Goal: Find specific page/section: Find specific page/section

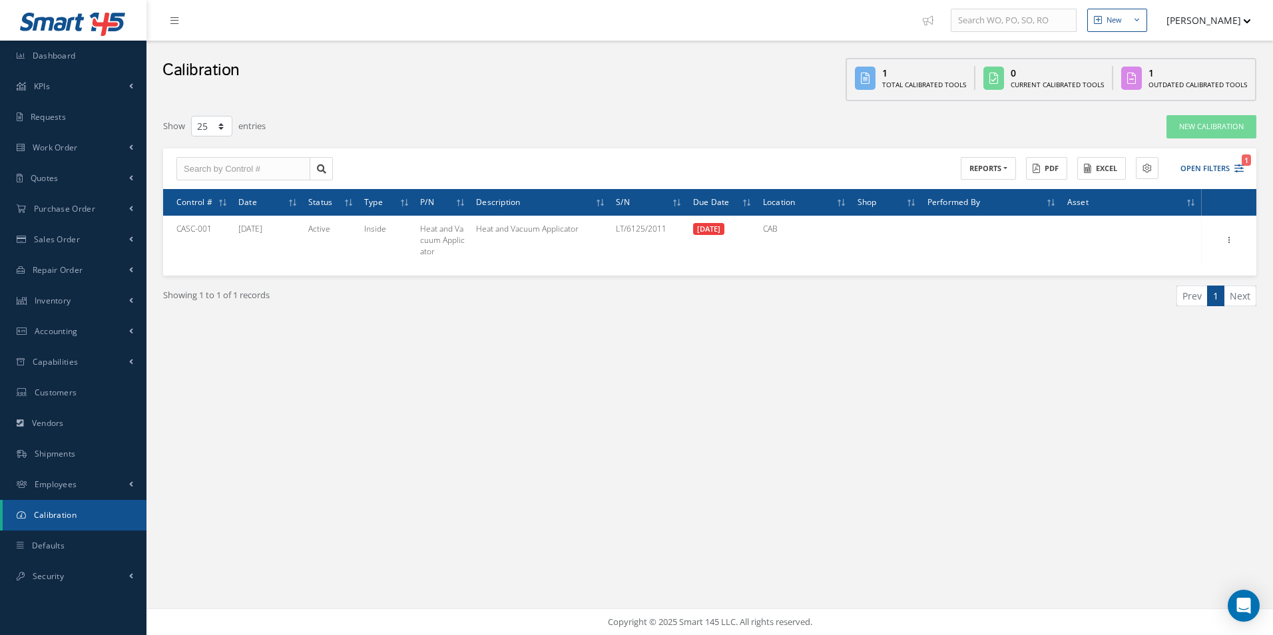
select select "25"
click at [79, 47] on link "Dashboard" at bounding box center [73, 56] width 146 height 31
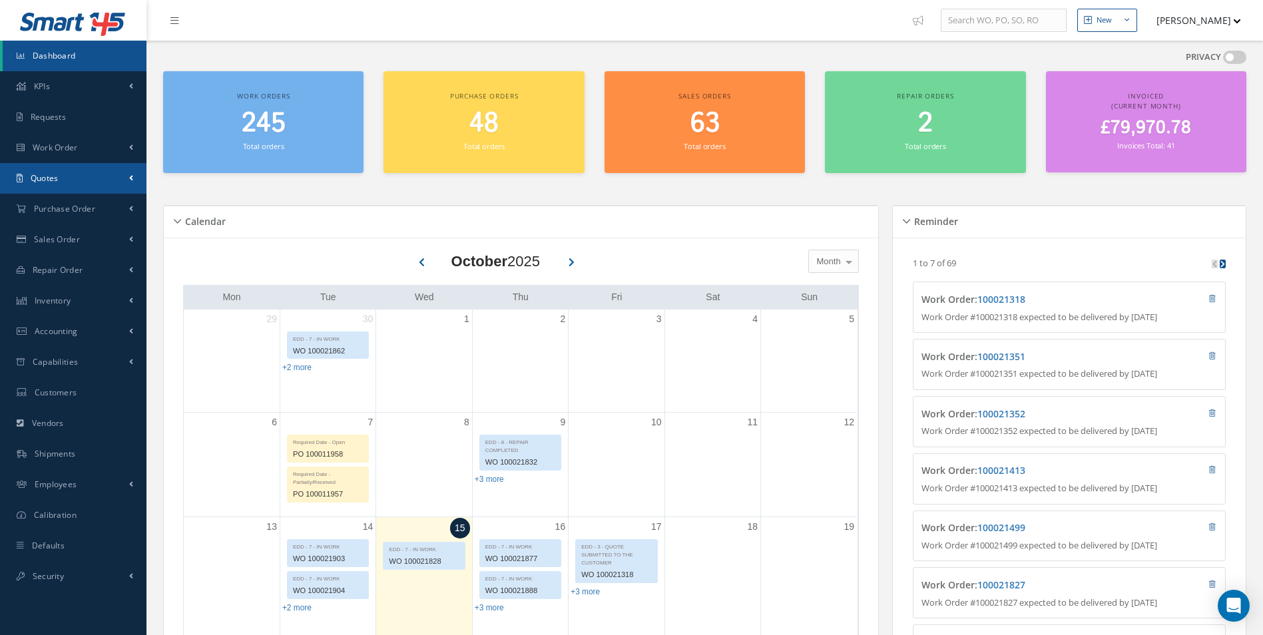
click at [80, 182] on link "Quotes" at bounding box center [73, 178] width 146 height 31
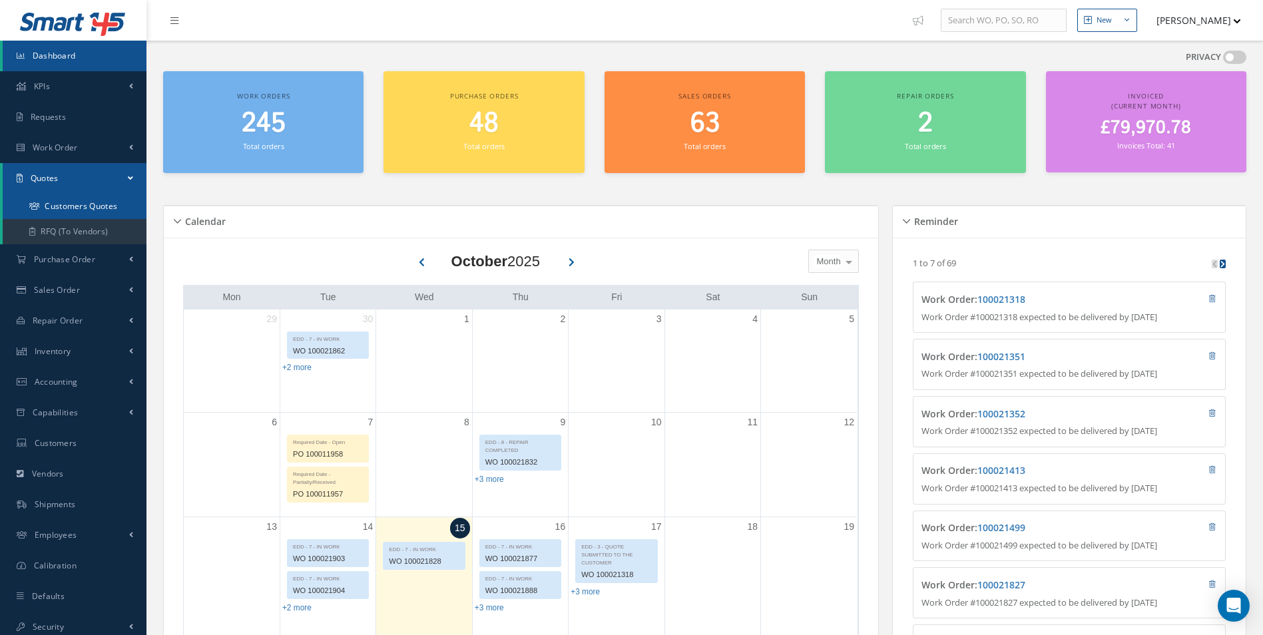
click at [72, 212] on link "Customers Quotes" at bounding box center [75, 206] width 144 height 25
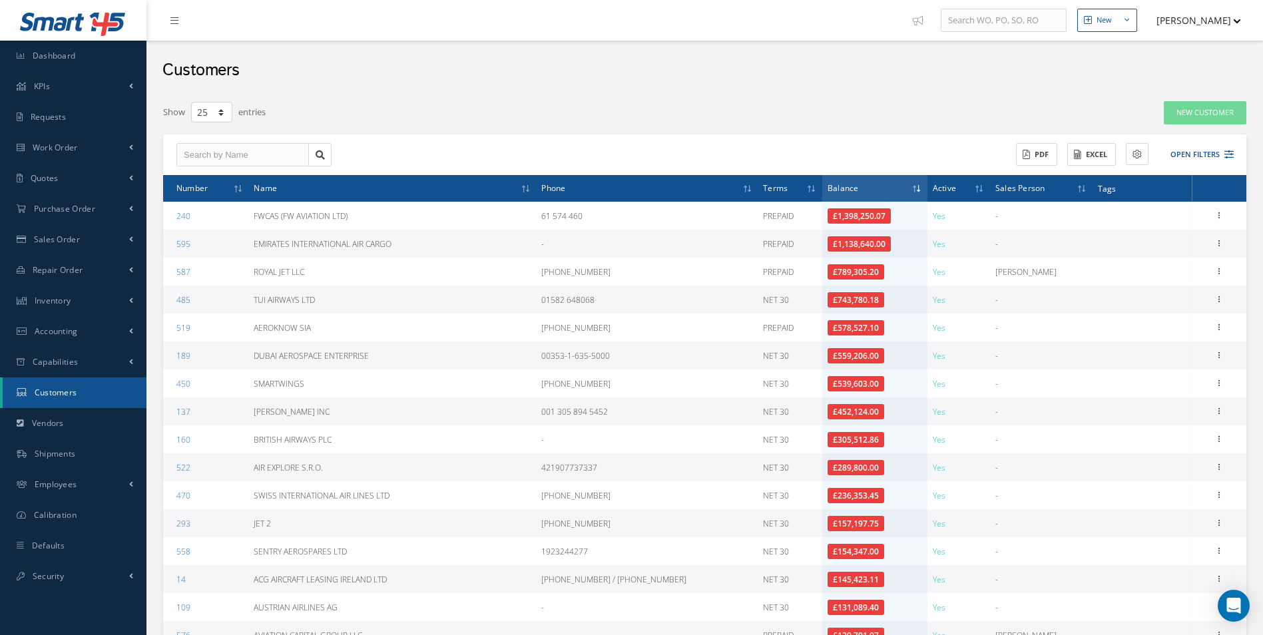
select select "25"
click at [192, 198] on th "Number" at bounding box center [205, 188] width 85 height 27
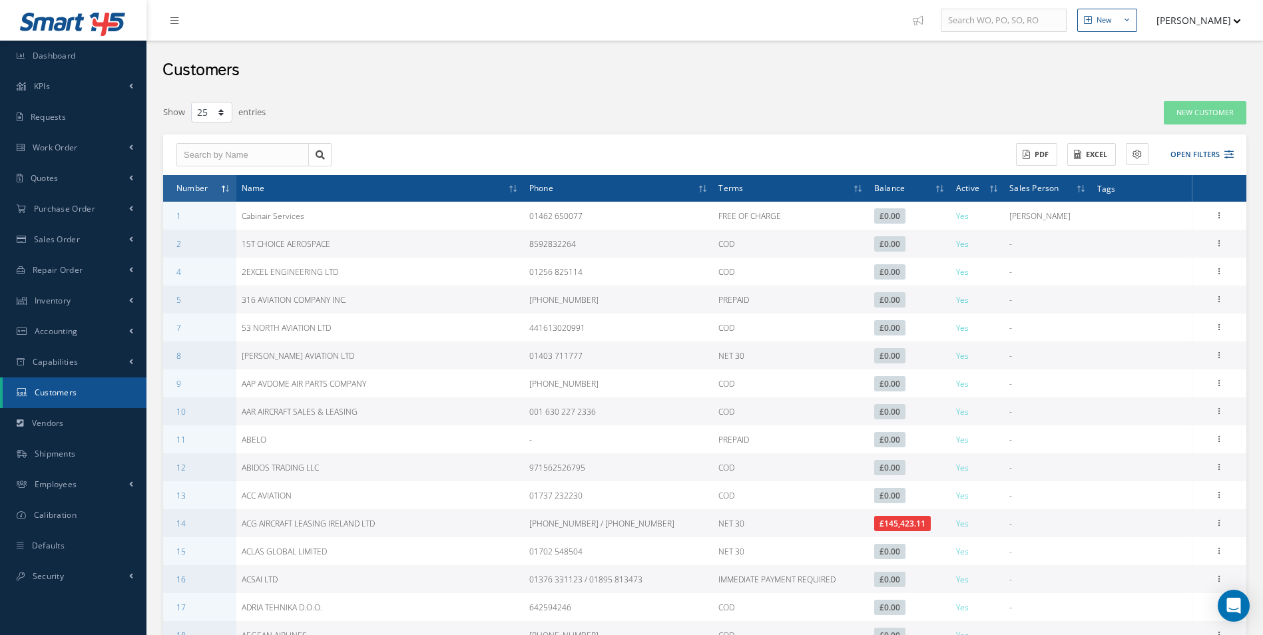
click at [1225, 131] on div "Filters Customer # Customer Name All Payment Terms All Payment Terms PREPAID CO…" at bounding box center [704, 536] width 1083 height 871
click at [1196, 153] on button "Open Filters" at bounding box center [1195, 155] width 75 height 22
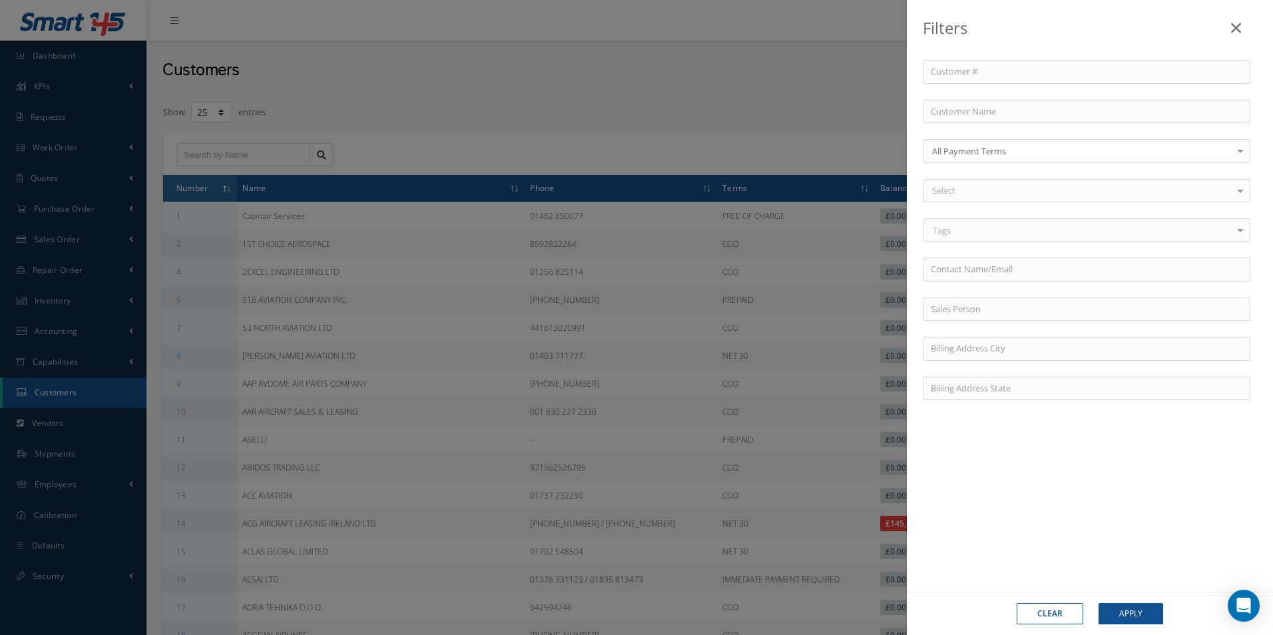
click at [979, 371] on div "Customer # Customer Name All Payment Terms All Payment Terms PREPAID COD NET 30…" at bounding box center [1089, 238] width 353 height 356
drag, startPoint x: 979, startPoint y: 371, endPoint x: 738, endPoint y: 220, distance: 284.4
click at [738, 220] on div "Filters Customer # Customer Name All Payment Terms All Payment Terms PREPAID CO…" at bounding box center [636, 317] width 1273 height 635
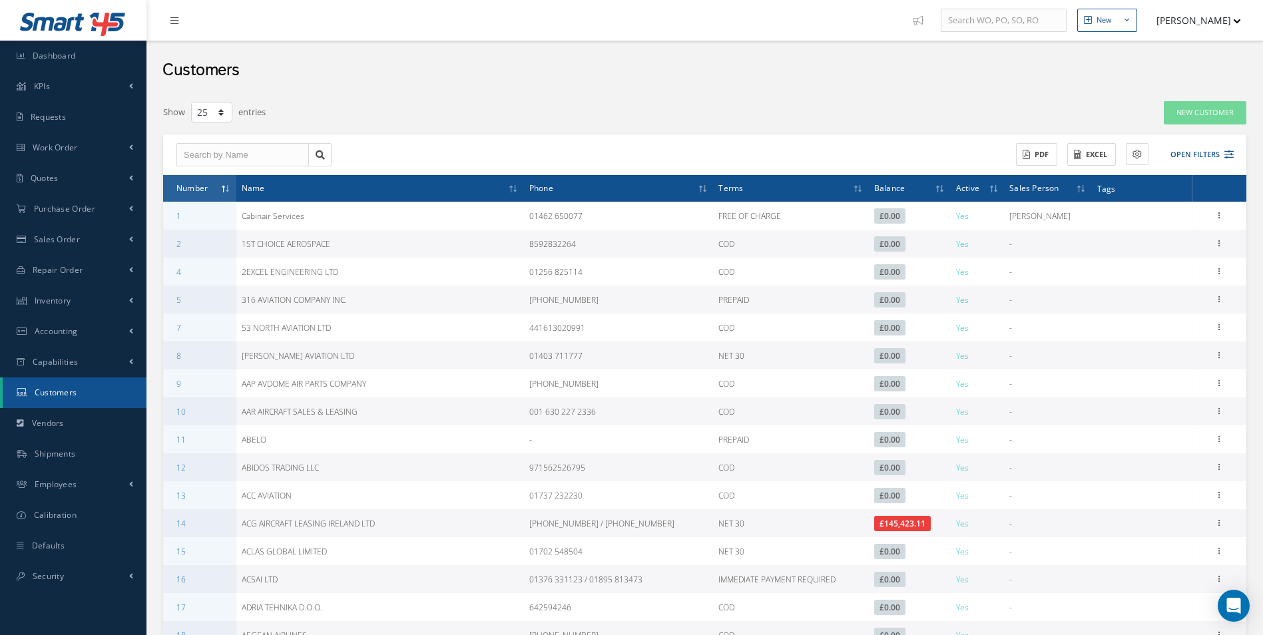
click at [988, 184] on th "Active" at bounding box center [977, 188] width 54 height 27
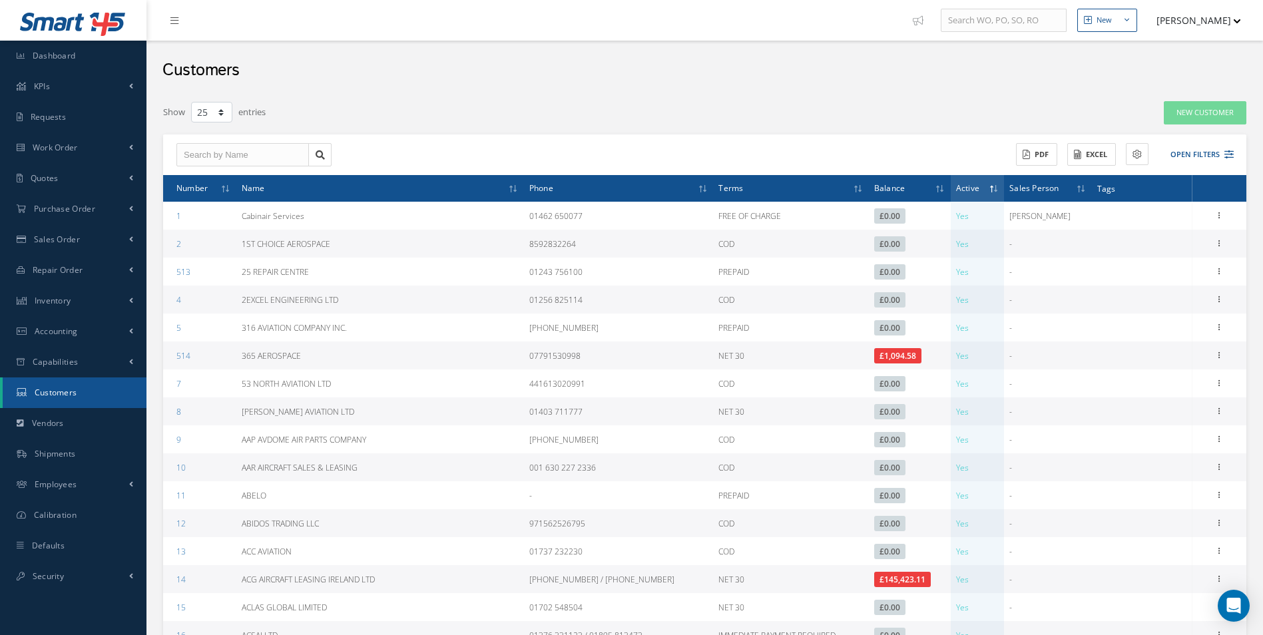
click at [988, 184] on th "Active" at bounding box center [977, 188] width 54 height 27
click at [972, 183] on span "Active" at bounding box center [967, 187] width 23 height 13
click at [222, 182] on th "Number" at bounding box center [199, 188] width 73 height 27
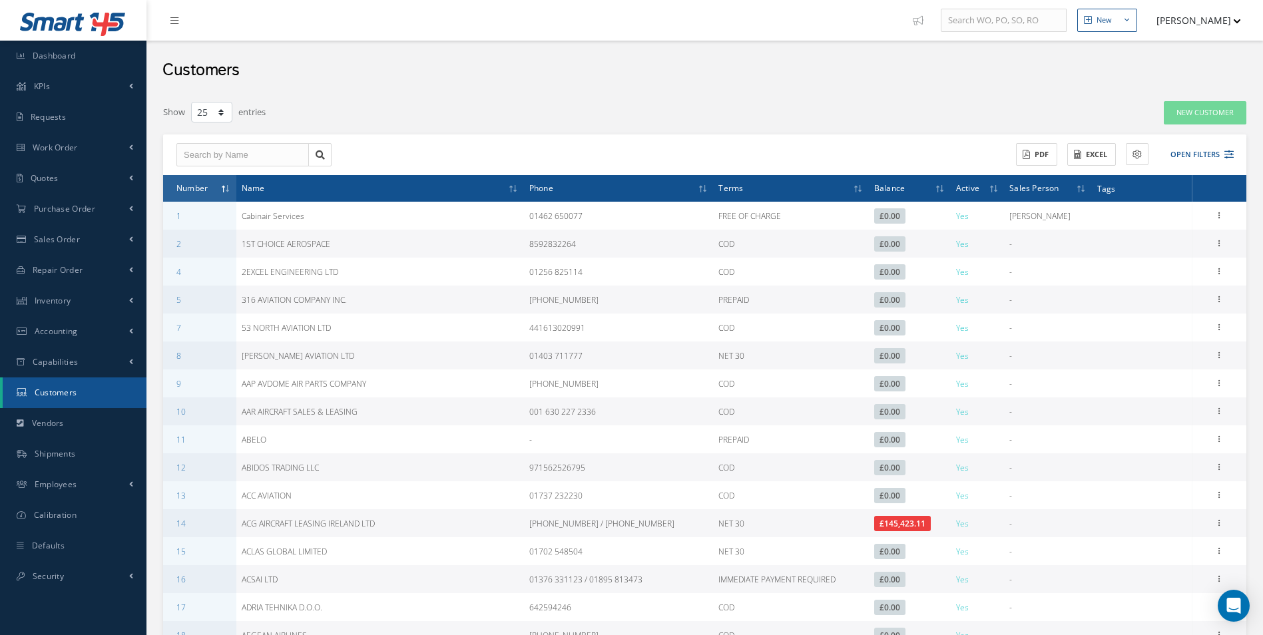
click at [222, 182] on th "Number" at bounding box center [199, 188] width 73 height 27
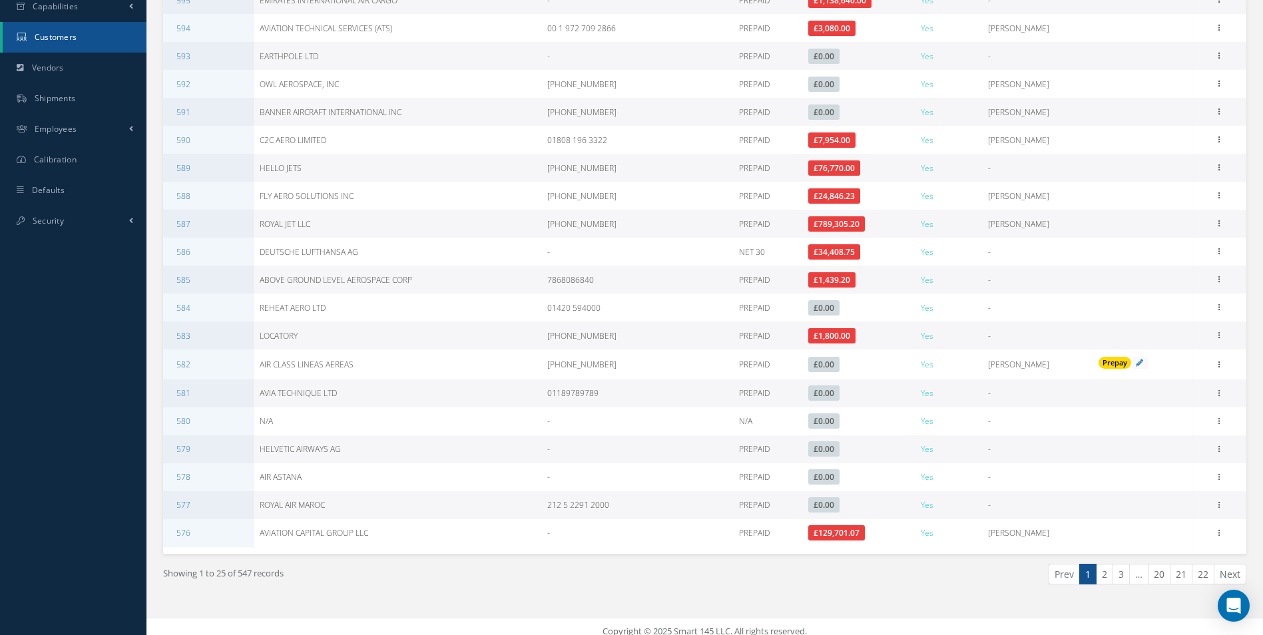
scroll to position [366, 0]
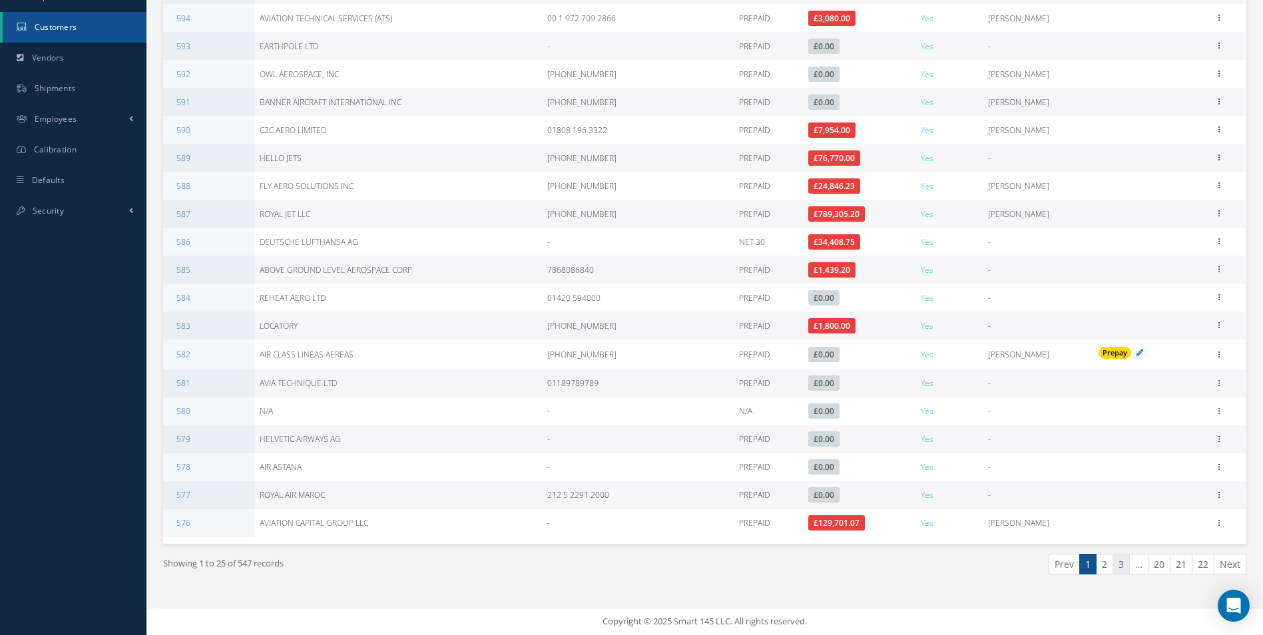
click at [1117, 564] on link "3" at bounding box center [1120, 564] width 17 height 21
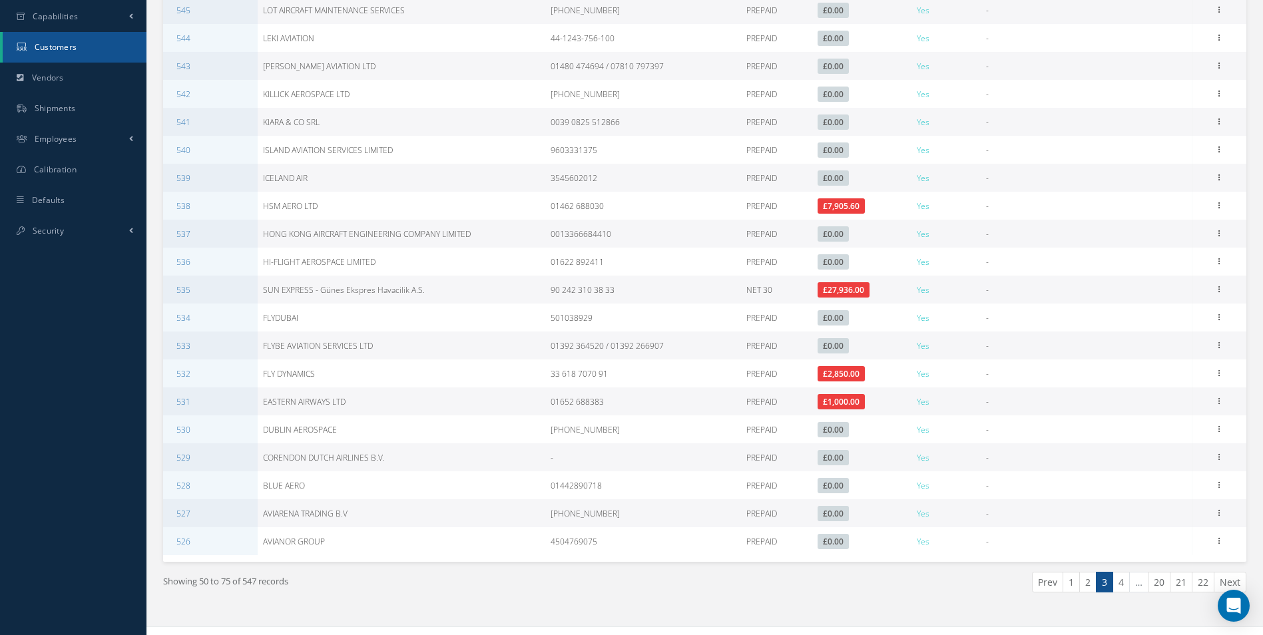
scroll to position [363, 0]
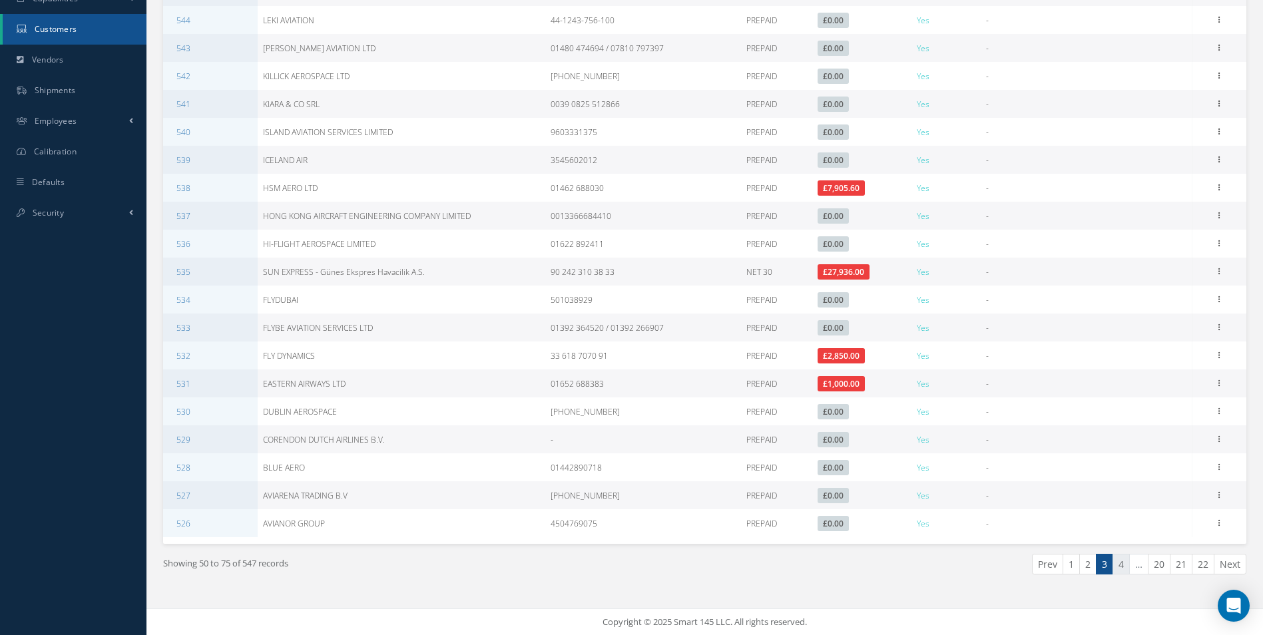
click at [1126, 562] on link "4" at bounding box center [1120, 564] width 17 height 21
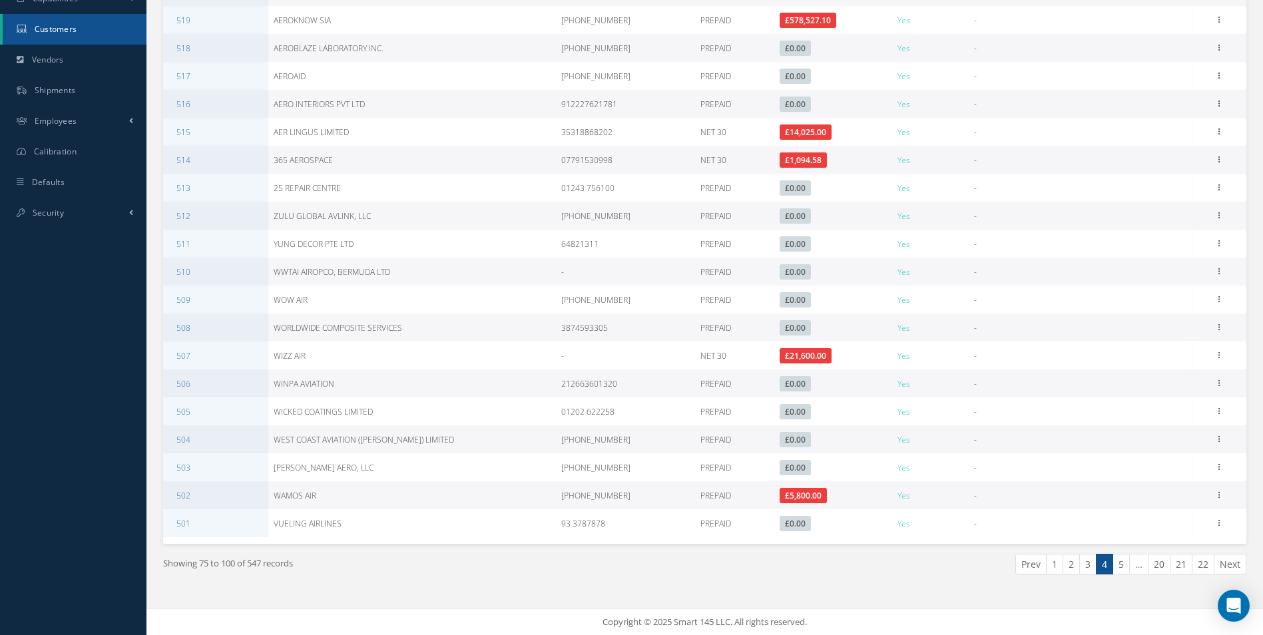
scroll to position [0, 0]
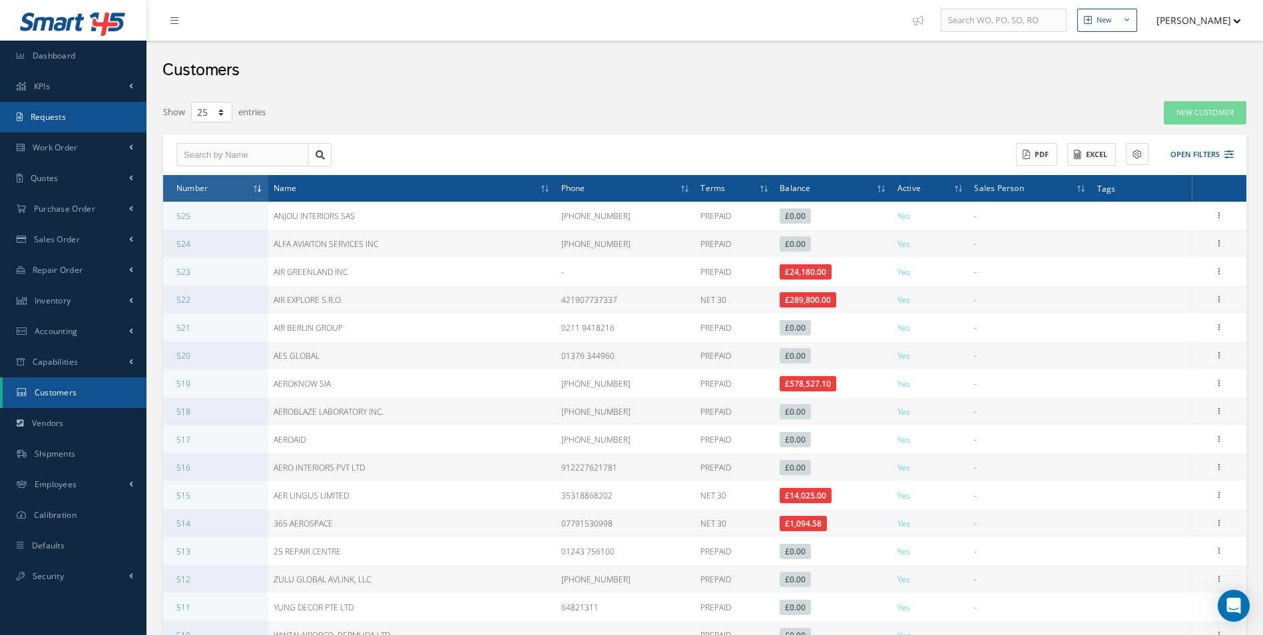
click at [85, 120] on link "Requests" at bounding box center [73, 117] width 146 height 31
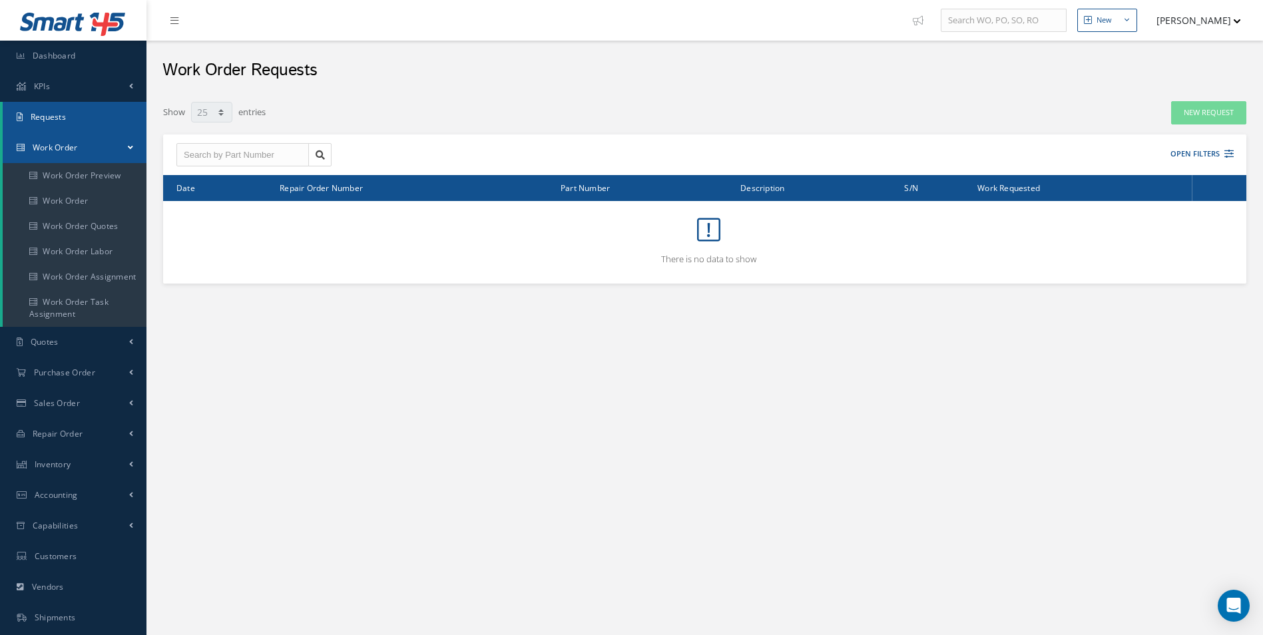
select select "25"
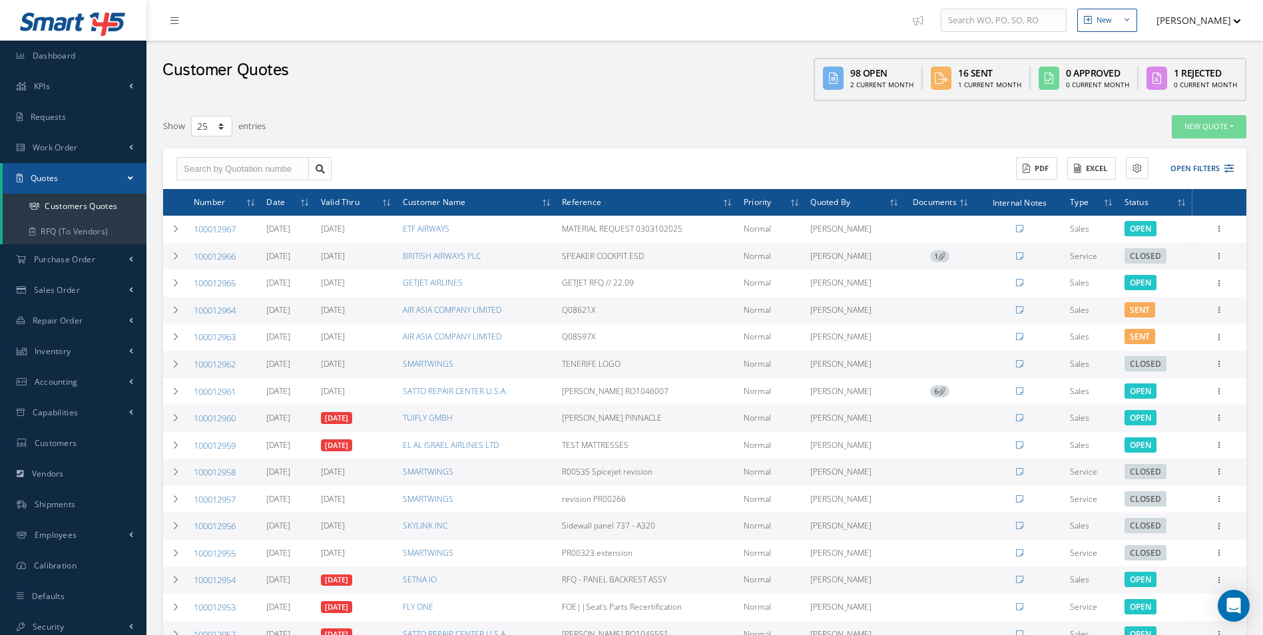
select select "25"
